Goal: Navigation & Orientation: Find specific page/section

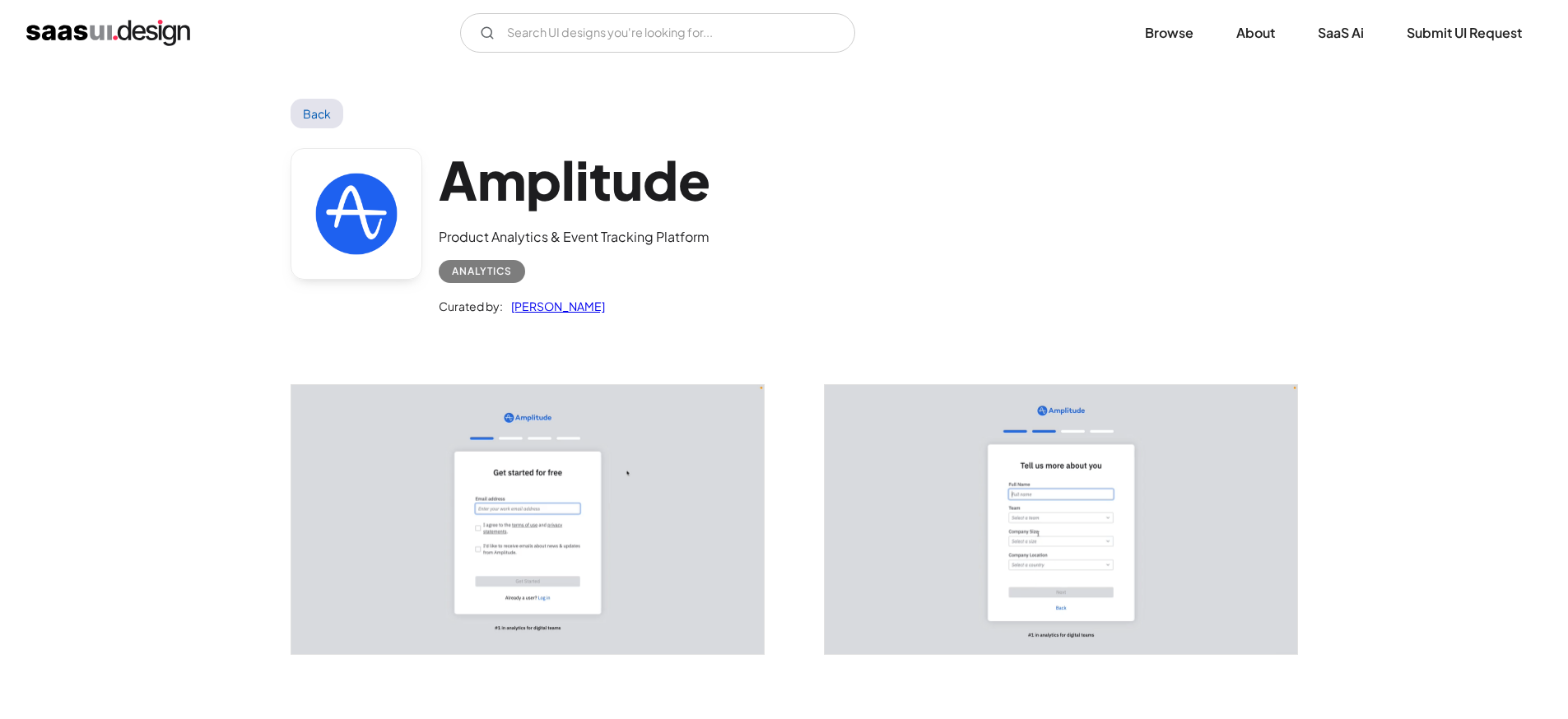
click at [305, 111] on link "Back" at bounding box center [317, 113] width 54 height 30
click at [1191, 33] on link "Browse" at bounding box center [1169, 33] width 88 height 36
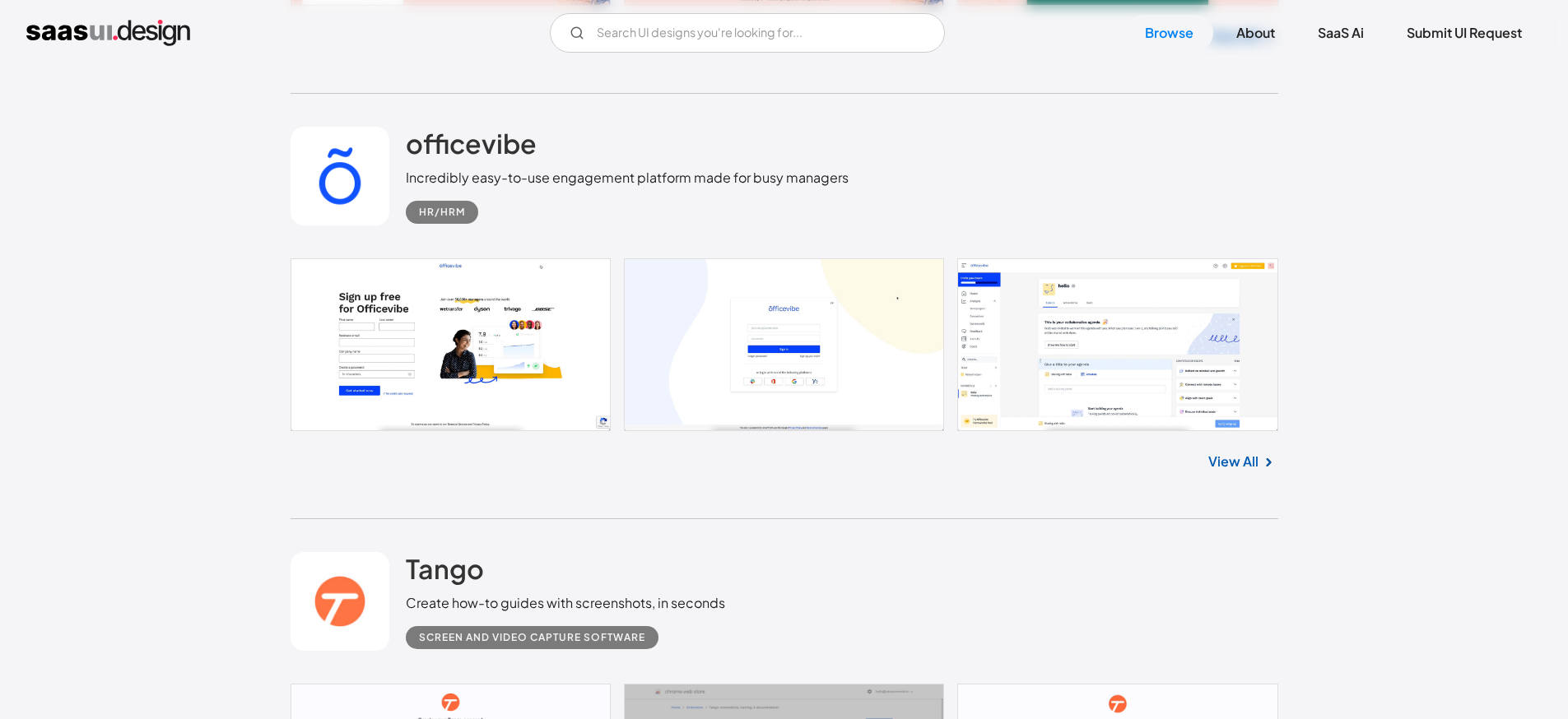
scroll to position [5209, 0]
click at [1075, 327] on link at bounding box center [784, 343] width 988 height 173
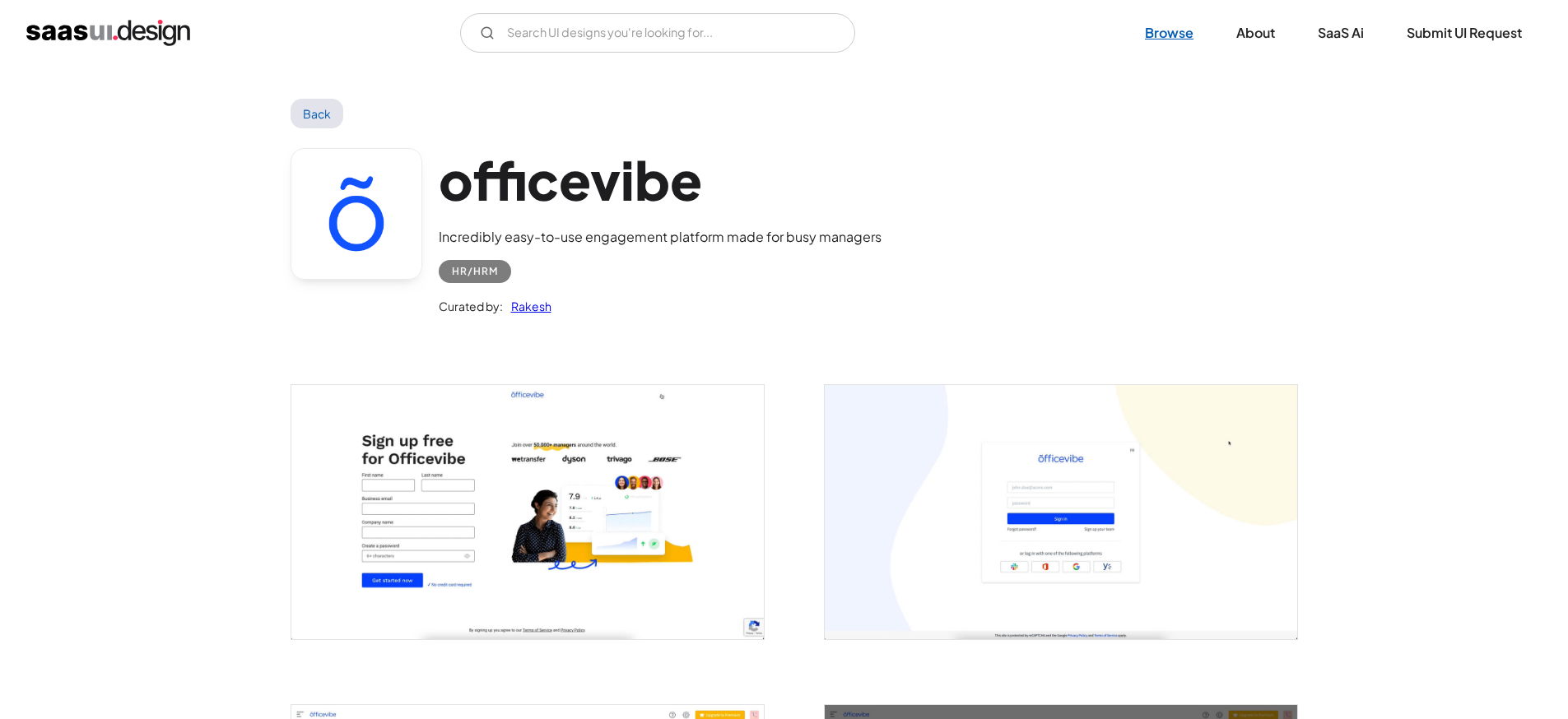
click at [1161, 31] on link "Browse" at bounding box center [1169, 33] width 88 height 36
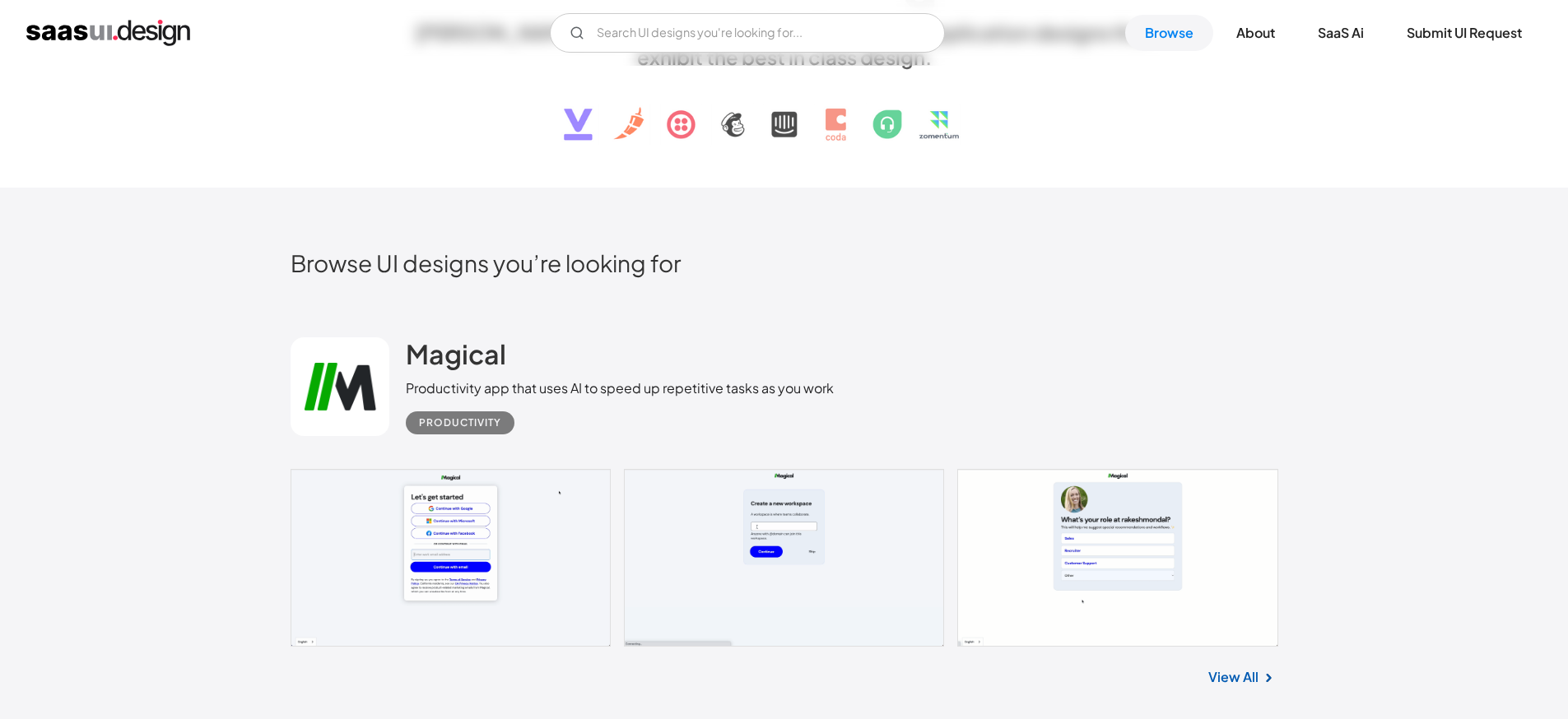
scroll to position [970, 0]
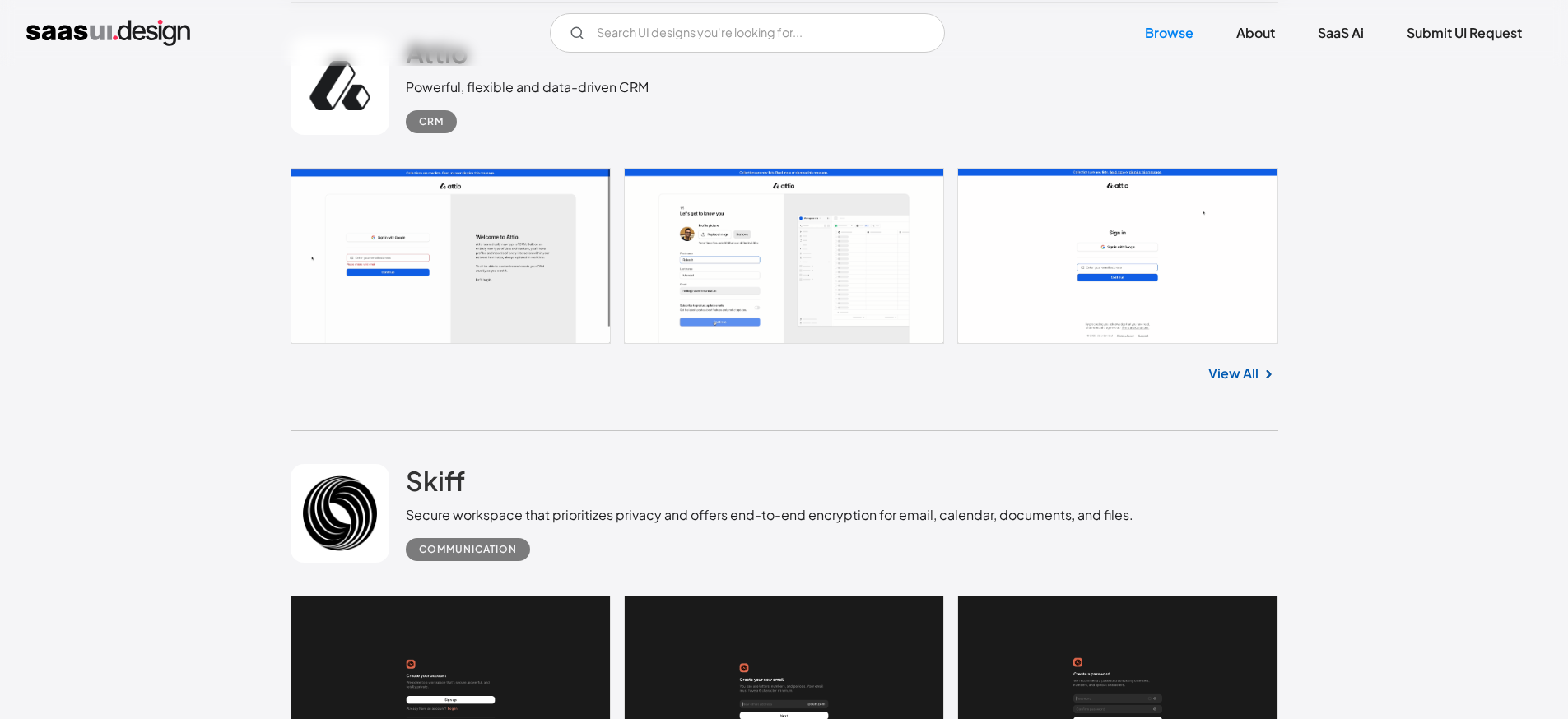
click at [1040, 316] on link at bounding box center [784, 256] width 988 height 176
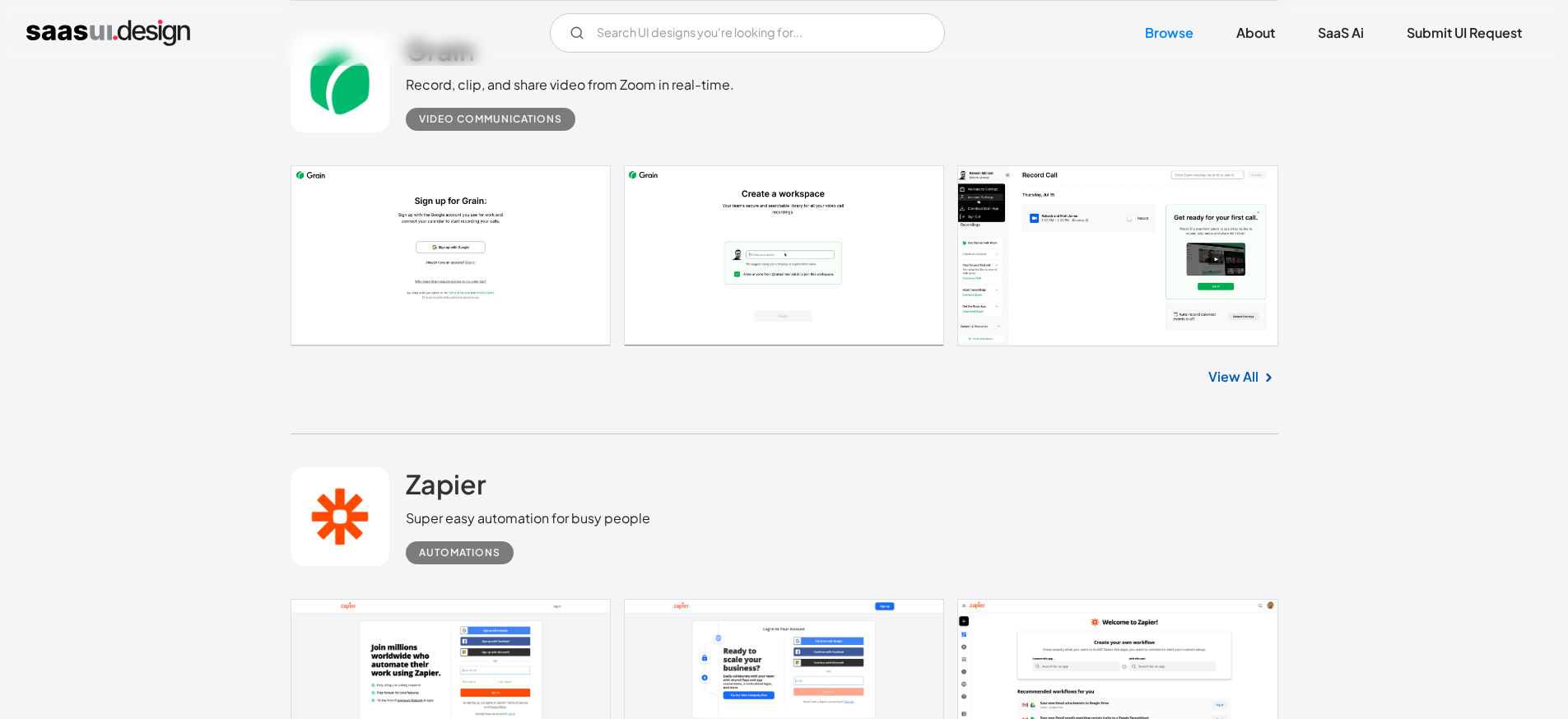
scroll to position [10885, 0]
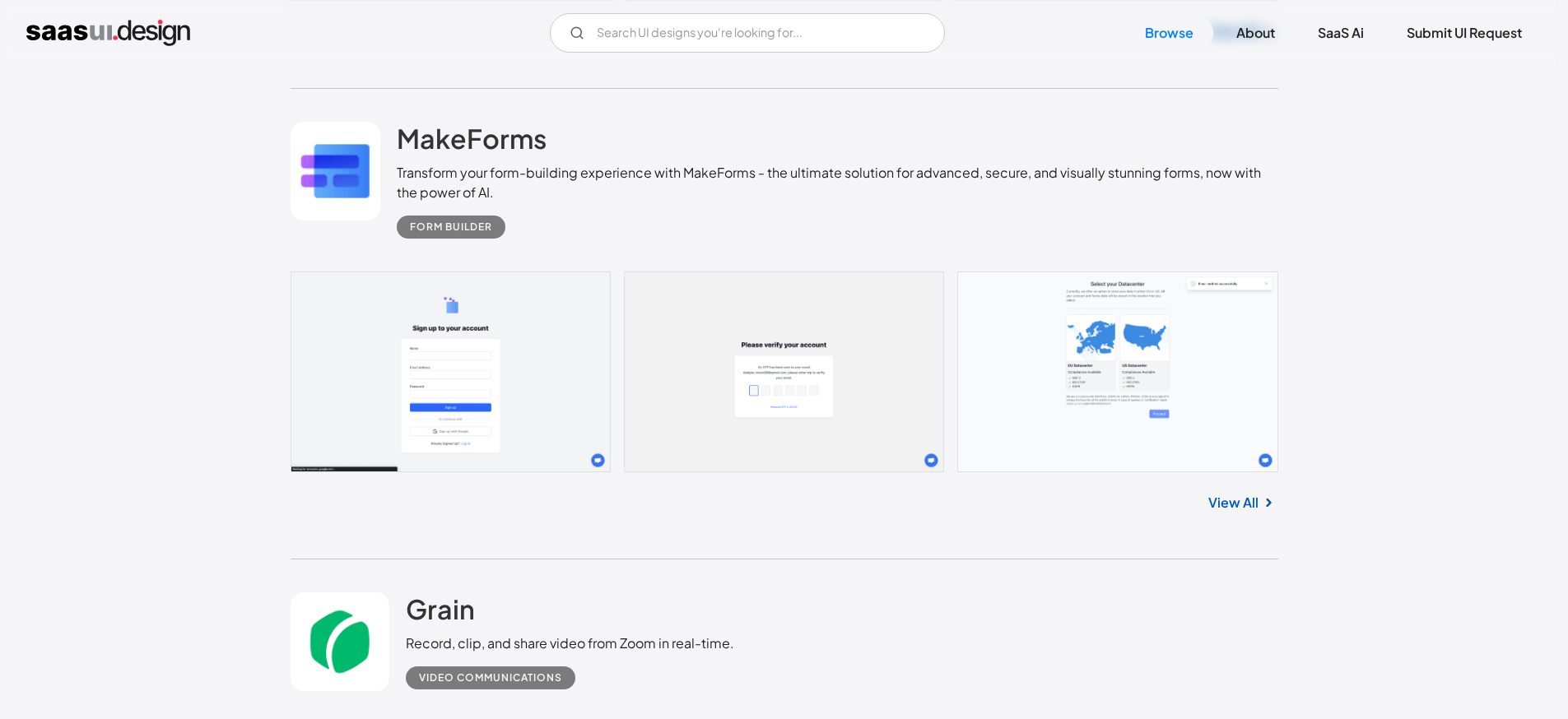
click at [689, 348] on link at bounding box center [784, 372] width 988 height 201
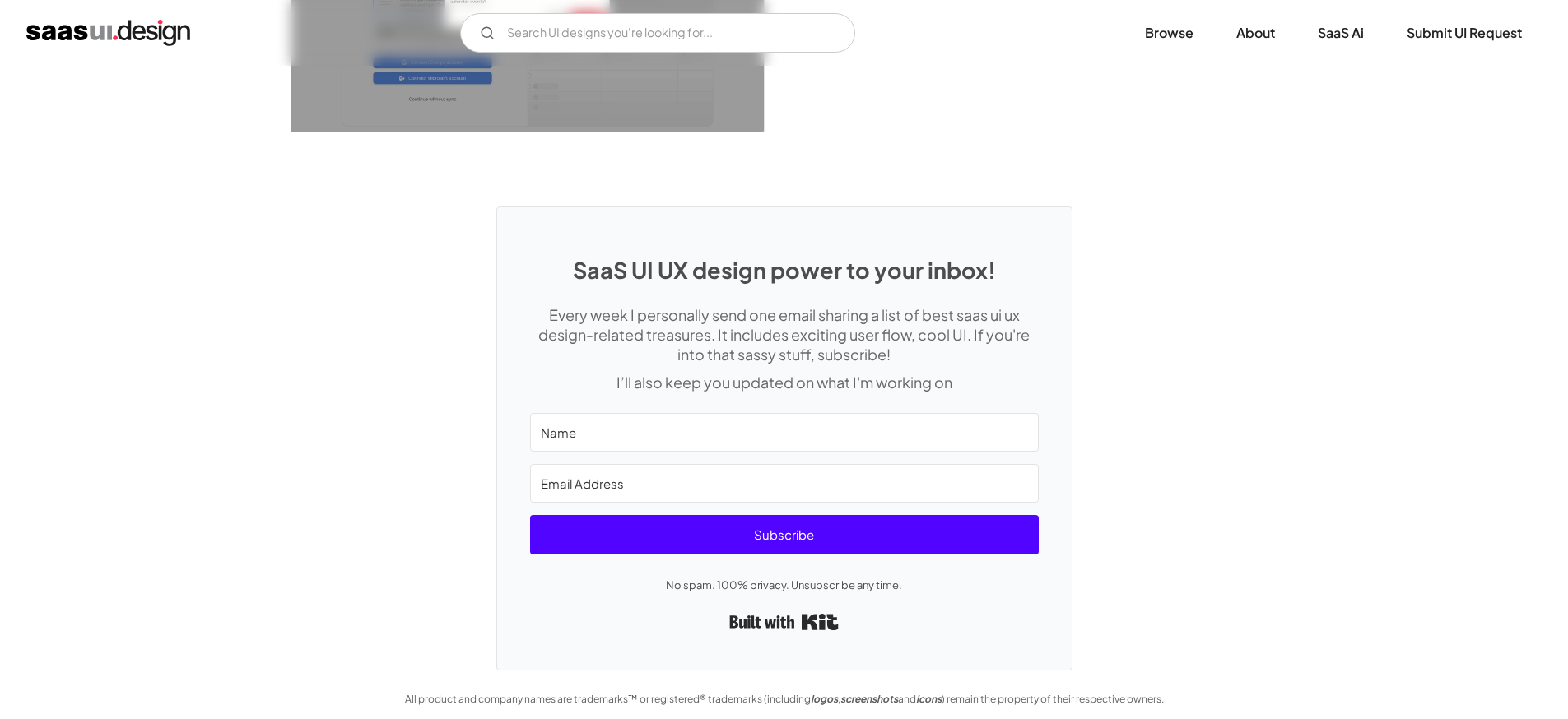
scroll to position [4409, 0]
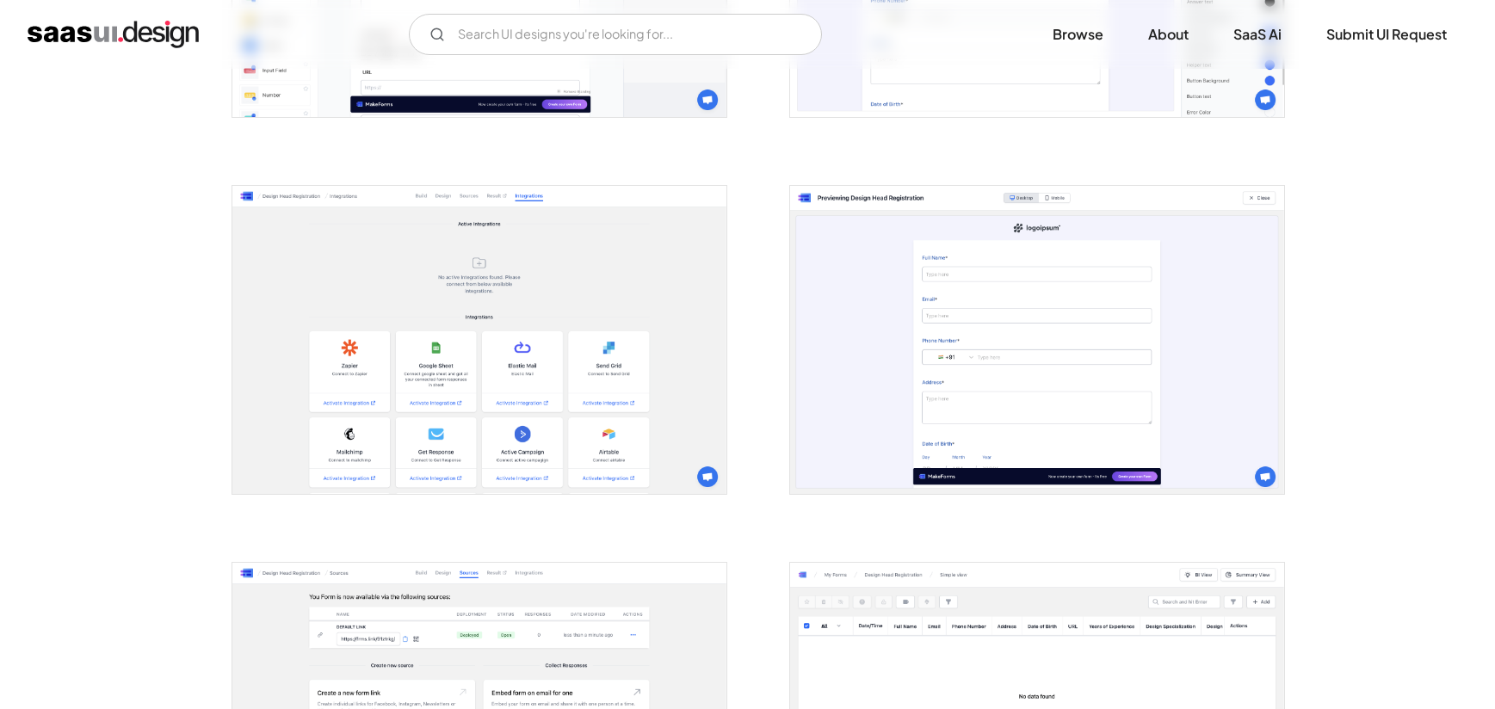
scroll to position [2055, 0]
